Goal: Communication & Community: Answer question/provide support

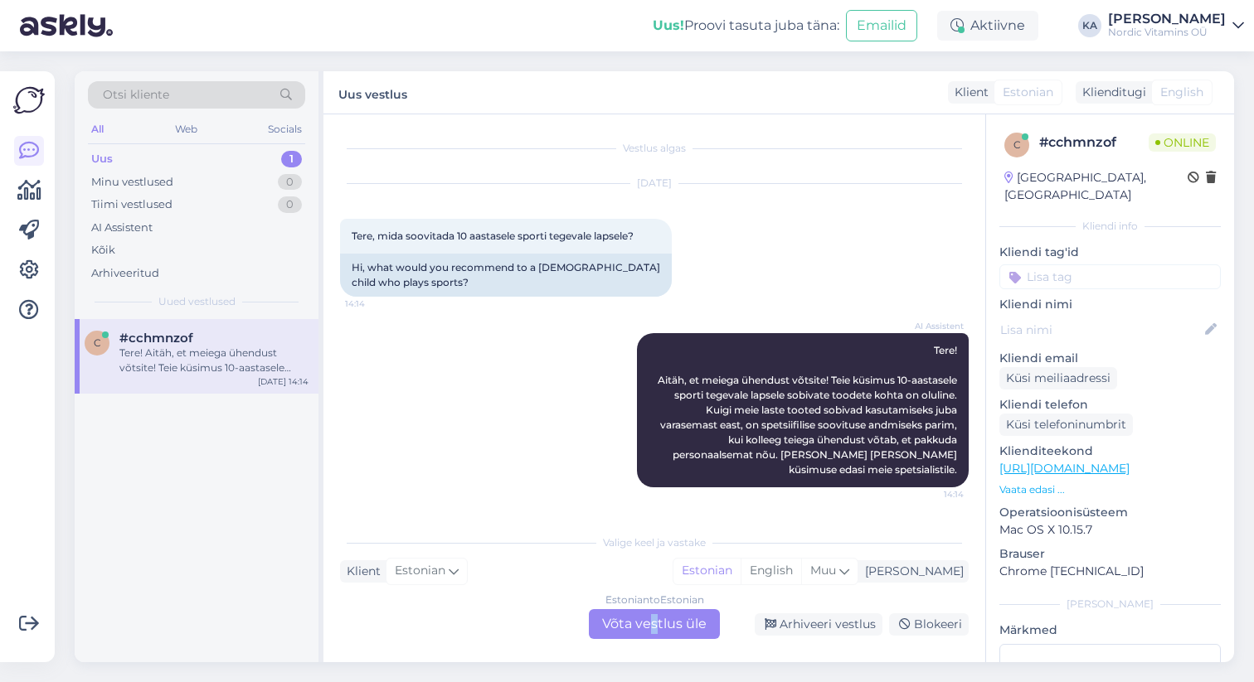
click at [653, 626] on div "Estonian to Estonian Võta vestlus üle" at bounding box center [654, 624] width 131 height 30
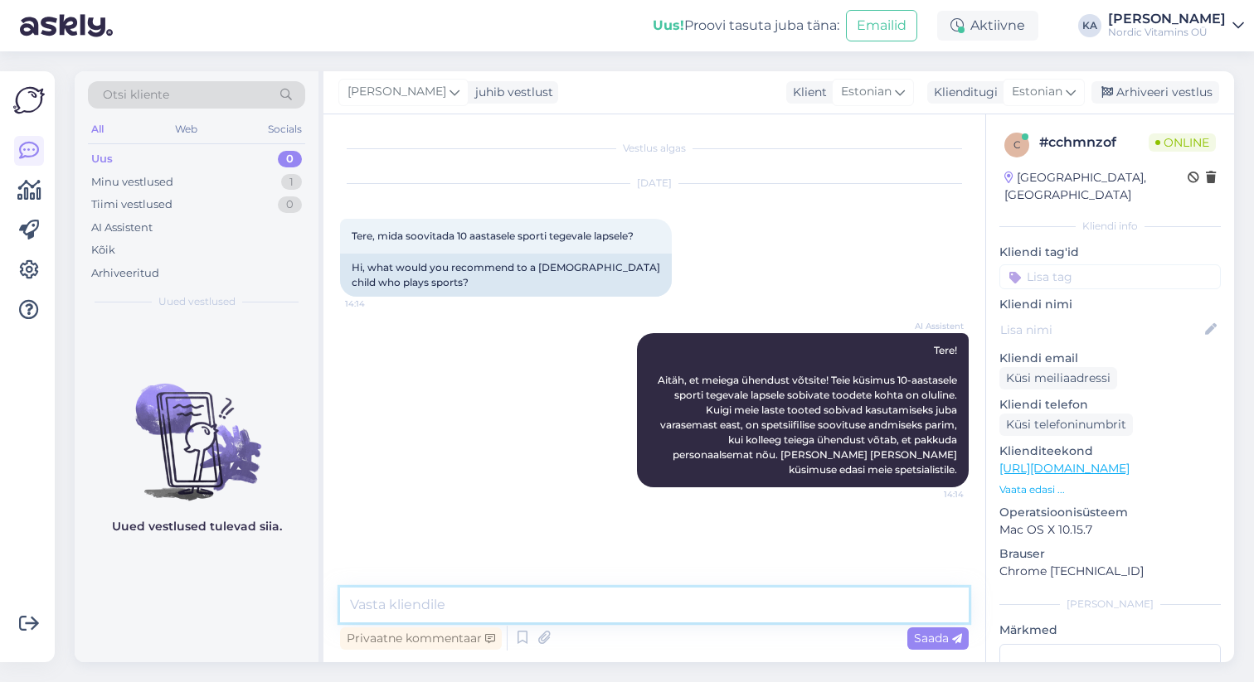
click at [584, 607] on textarea at bounding box center [654, 605] width 629 height 35
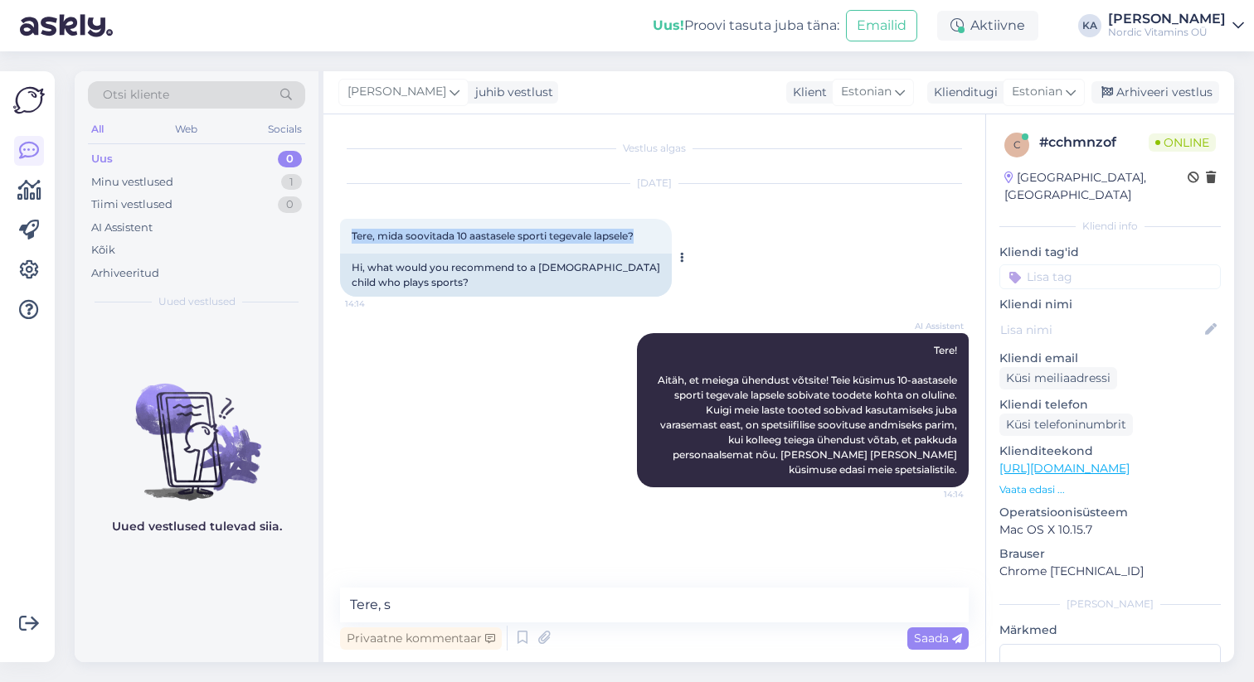
drag, startPoint x: 352, startPoint y: 235, endPoint x: 646, endPoint y: 235, distance: 293.5
click at [646, 235] on div "Tere, mida soovitada 10 aastasele sporti tegevale lapsele? 14:14" at bounding box center [506, 236] width 332 height 35
copy span "Tere, mida soovitada 10 aastasele sporti tegevale lapsele?"
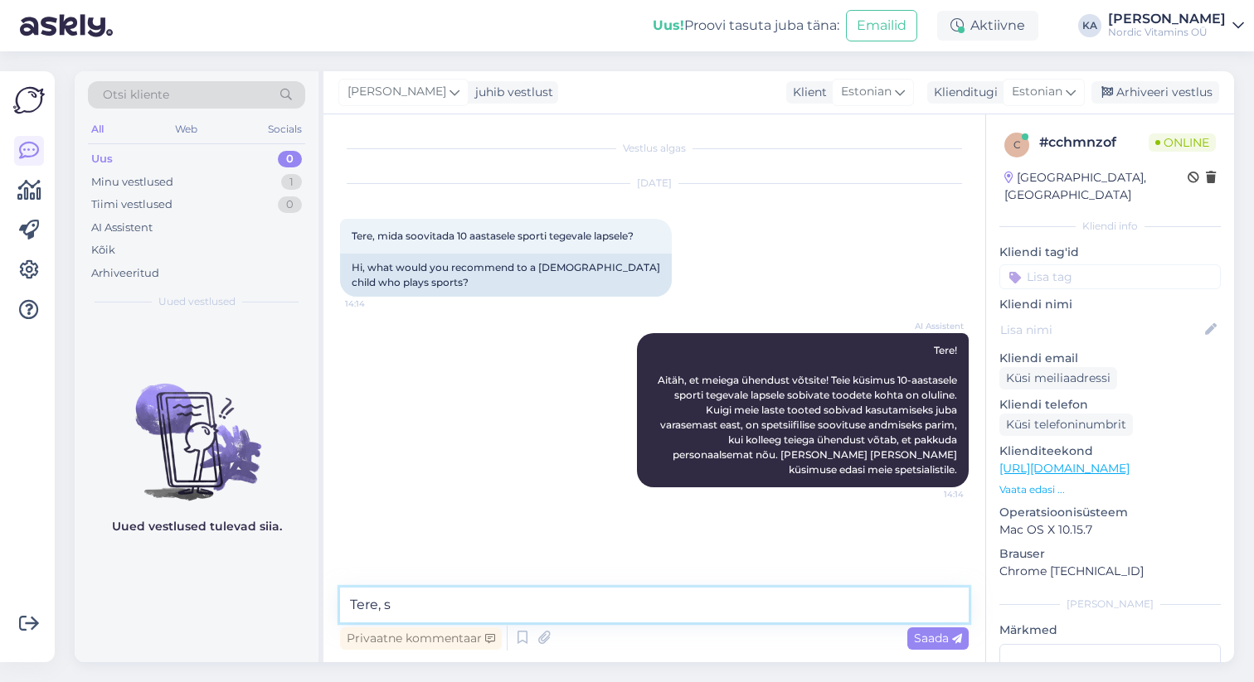
click at [430, 608] on textarea "Tere, s" at bounding box center [654, 605] width 629 height 35
drag, startPoint x: 414, startPoint y: 603, endPoint x: 348, endPoint y: 603, distance: 65.5
click at [348, 603] on textarea "Tere, s" at bounding box center [654, 605] width 629 height 35
paste textarea "10-aastasele sporti tegevale lapsele soovitame toetada nii energiataset, lihast…"
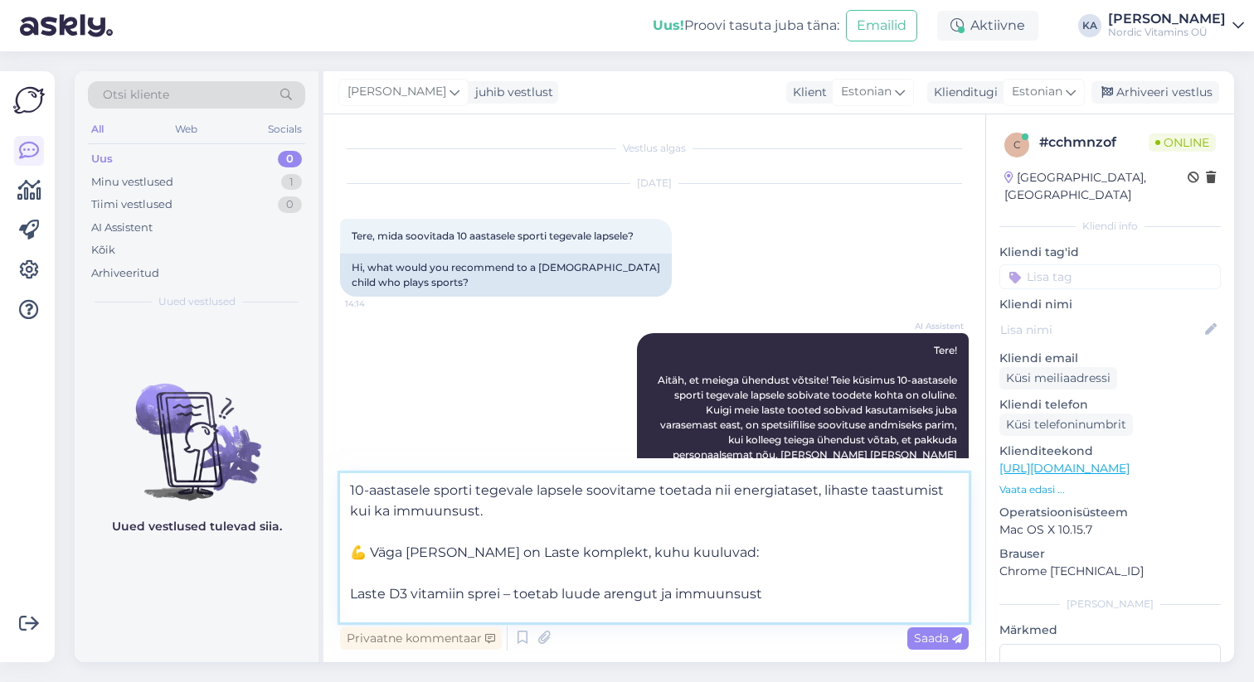
click at [352, 489] on textarea "10-aastasele sporti tegevale lapsele soovitame toetada nii energiataset, lihast…" at bounding box center [654, 547] width 629 height 149
drag, startPoint x: 367, startPoint y: 550, endPoint x: 338, endPoint y: 550, distance: 29.0
click at [338, 550] on div "Vestlus algas [DATE] Tere, mida soovitada 10 aastasele sporti tegevale lapsele?…" at bounding box center [654, 388] width 662 height 548
click at [369, 573] on textarea "Tere, 10-aastasele sporti tegevale lapsele soovitame toetada nii energiataset, …" at bounding box center [654, 547] width 629 height 149
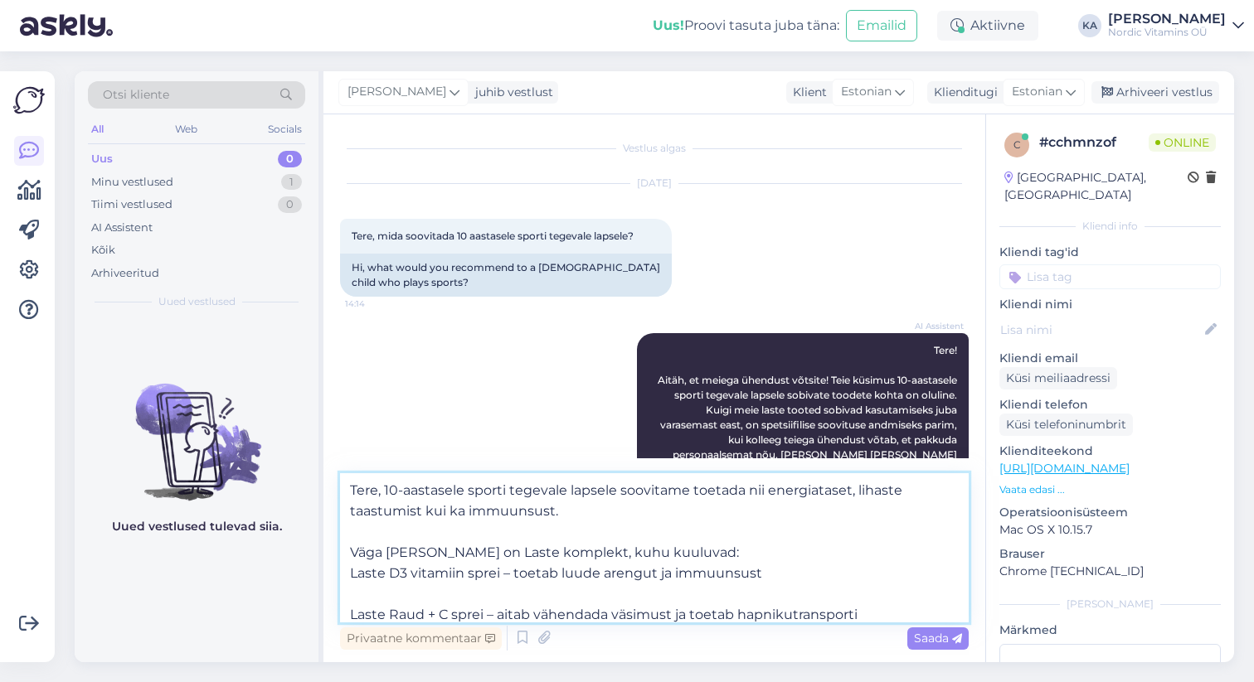
click at [370, 590] on textarea "Tere, 10-aastasele sporti tegevale lapsele soovitame toetada nii energiataset, …" at bounding box center [654, 547] width 629 height 149
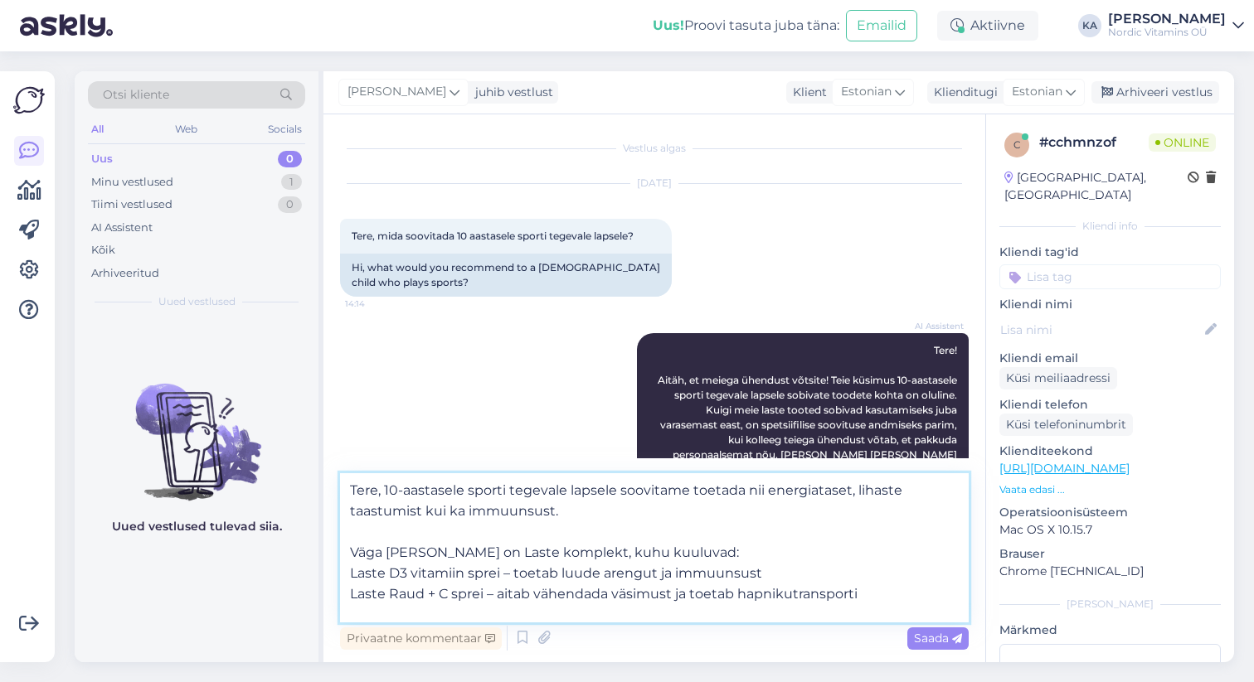
drag, startPoint x: 484, startPoint y: 596, endPoint x: 427, endPoint y: 592, distance: 57.4
click at [427, 592] on textarea "Tere, 10-aastasele sporti tegevale lapsele soovitame toetada nii energiataset, …" at bounding box center [654, 547] width 629 height 149
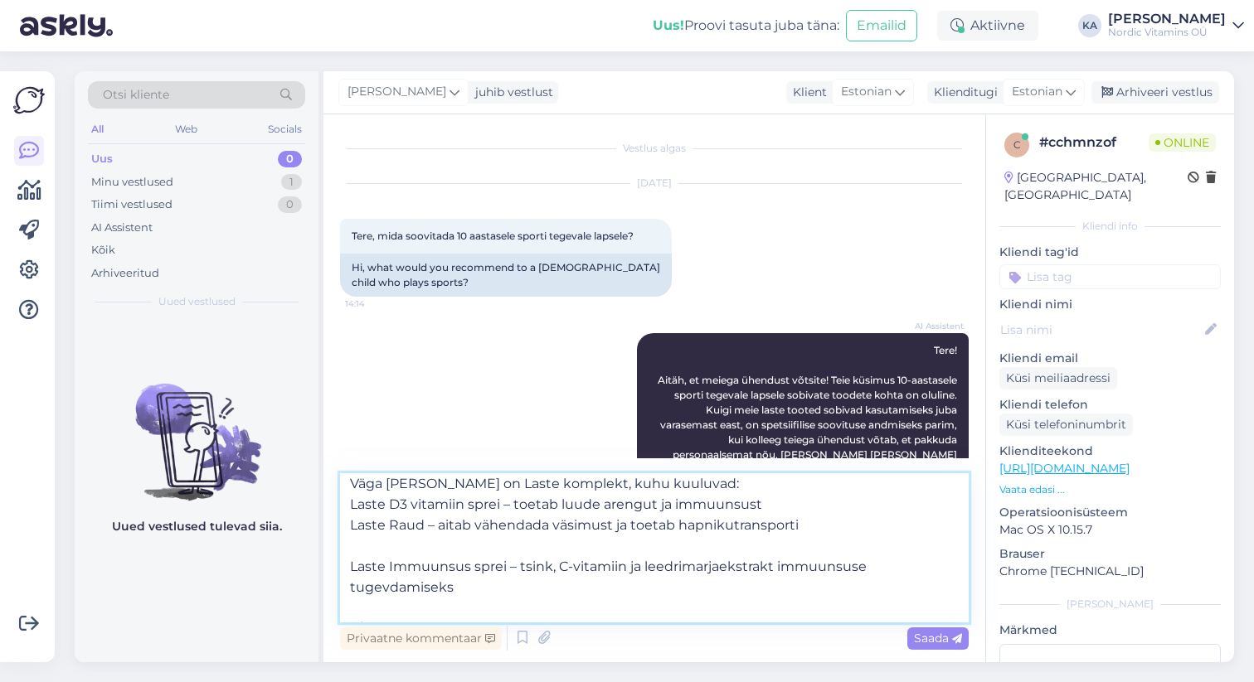
scroll to position [70, 0]
click at [381, 550] on textarea "Tere, 10-aastasele sporti tegevale lapsele soovitame toetada nii energiataset, …" at bounding box center [654, 547] width 629 height 149
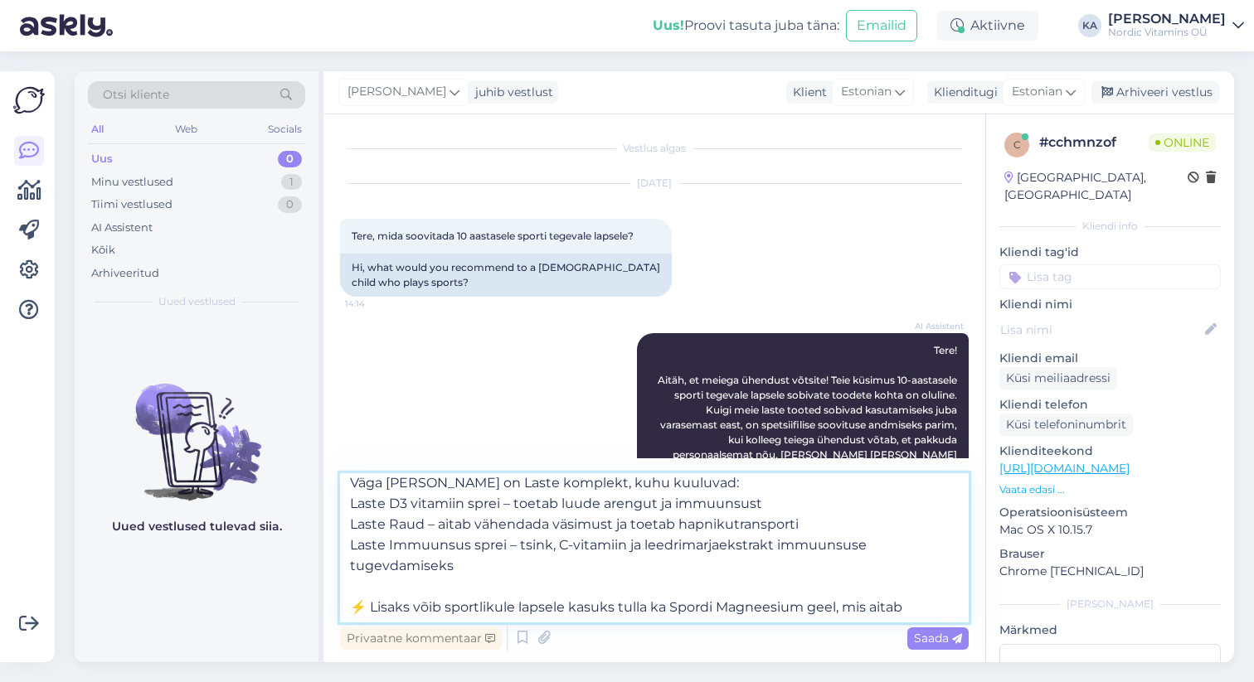
click at [364, 604] on textarea "Tere, 10-aastasele sporti tegevale lapsele soovitame toetada nii energiataset, …" at bounding box center [654, 547] width 629 height 149
click at [353, 602] on textarea "Tere, 10-aastasele sporti tegevale lapsele soovitame toetada nii energiataset, …" at bounding box center [654, 547] width 629 height 149
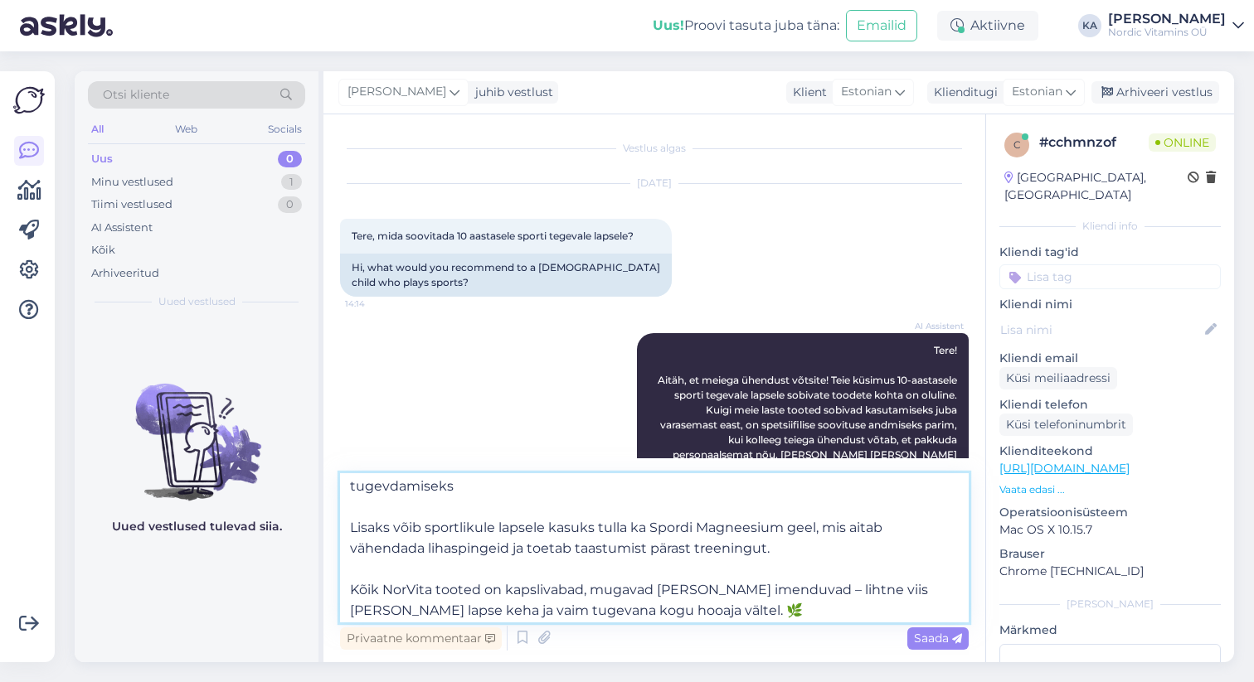
scroll to position [154, 0]
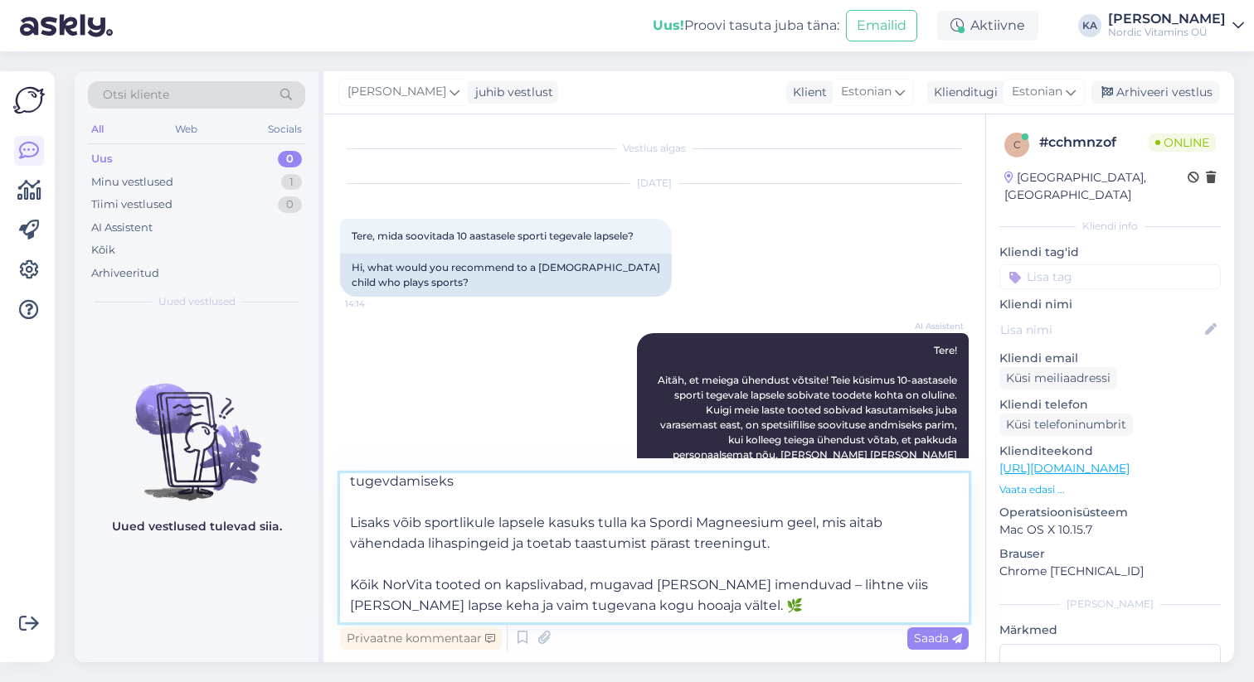
click at [509, 545] on textarea "Tere, 10-aastasele sporti tegevale lapsele soovitame toetada nii energiataset, …" at bounding box center [654, 547] width 629 height 149
click at [662, 602] on textarea "Tere, 10-aastasele sporti tegevale lapsele soovitame toetada nii energiataset, …" at bounding box center [654, 547] width 629 height 149
drag, startPoint x: 662, startPoint y: 602, endPoint x: 347, endPoint y: 573, distance: 315.6
click at [347, 573] on textarea "Tere, 10-aastasele sporti tegevale lapsele soovitame toetada nii energiataset, …" at bounding box center [654, 547] width 629 height 149
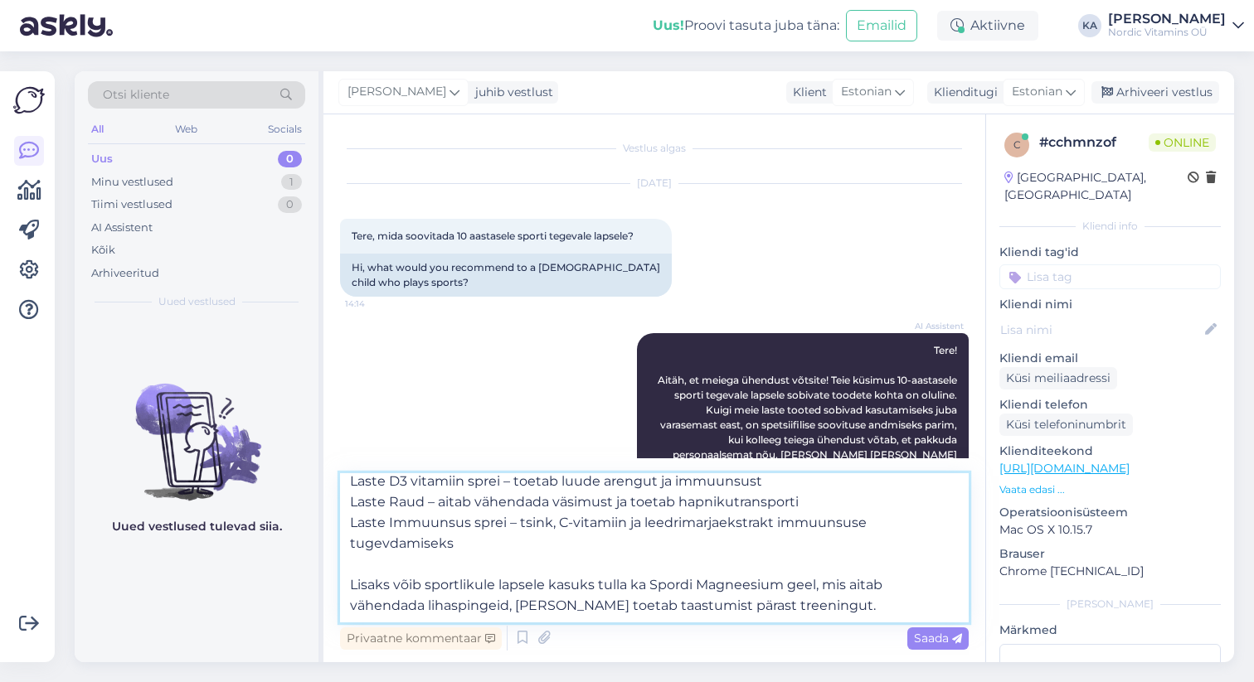
scroll to position [102, 0]
type textarea "Tere, 10-aastasele sporti tegevale lapsele soovitame toetada nii energiataset, …"
click at [929, 639] on span "Saada" at bounding box center [938, 638] width 48 height 15
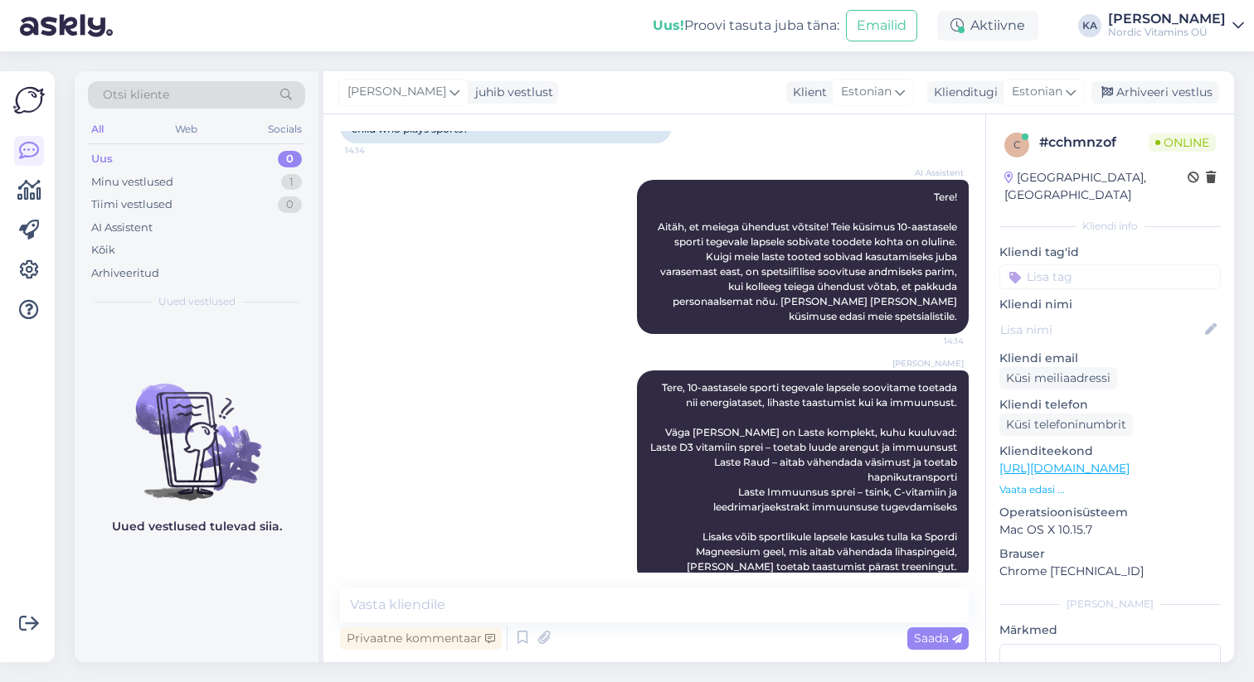
scroll to position [198, 0]
